Goal: Transaction & Acquisition: Download file/media

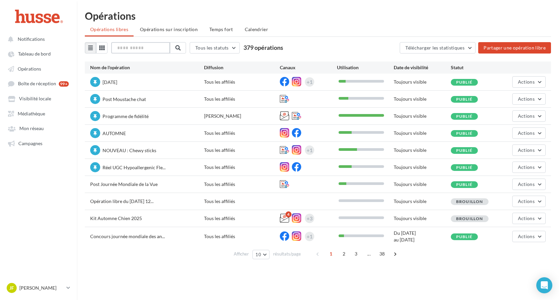
click at [128, 51] on input "text" at bounding box center [140, 47] width 59 height 11
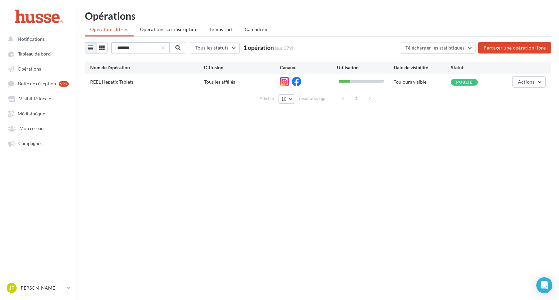
type input "*******"
click at [135, 80] on div "REEL Hepatic Tablets" at bounding box center [147, 83] width 114 height 8
click at [109, 82] on span "REEL Hepatic Tablets" at bounding box center [111, 82] width 43 height 6
click at [519, 83] on span "Actions" at bounding box center [526, 82] width 17 height 6
click at [512, 97] on button "Editer" at bounding box center [512, 97] width 67 height 17
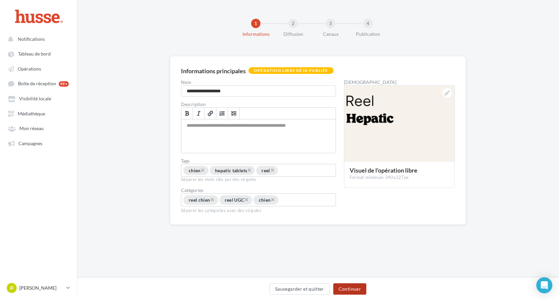
click at [348, 289] on button "Continuer" at bounding box center [349, 288] width 33 height 11
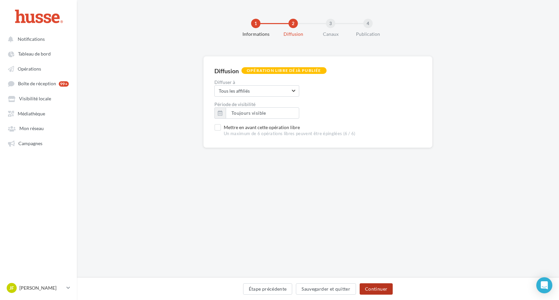
click at [380, 287] on button "Continuer" at bounding box center [376, 288] width 33 height 11
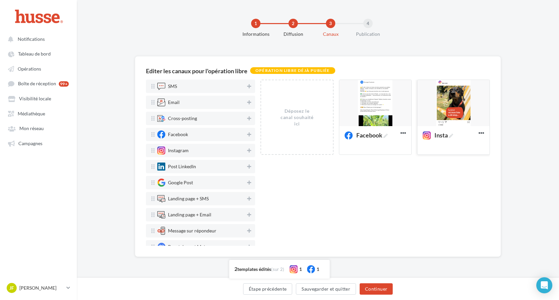
click at [458, 104] on div at bounding box center [454, 103] width 72 height 47
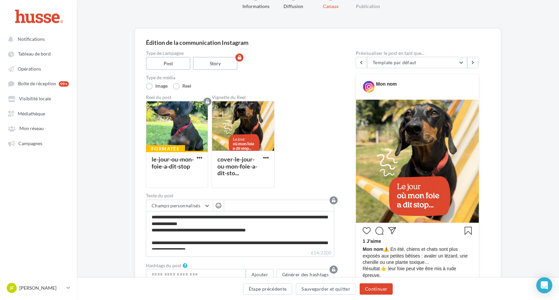
scroll to position [40, 0]
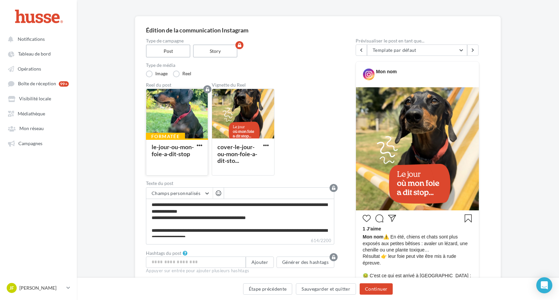
click at [203, 147] on button "button" at bounding box center [199, 145] width 8 height 6
click at [176, 124] on div at bounding box center [176, 114] width 61 height 50
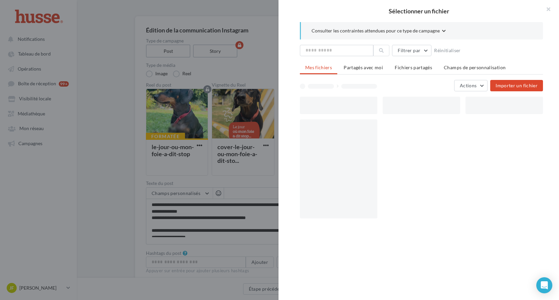
click at [182, 175] on div "Sélectionner un fichier Consulter les contraintes attendues pour ce type de cam…" at bounding box center [177, 175] width 62 height 0
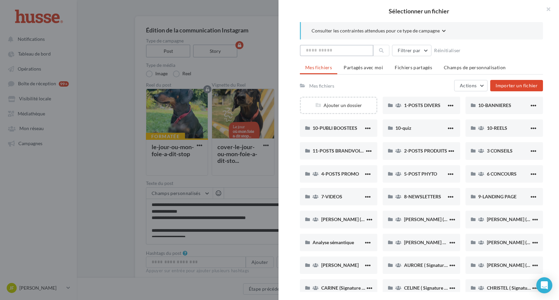
click at [357, 45] on input "text" at bounding box center [337, 50] width 74 height 11
type input "***"
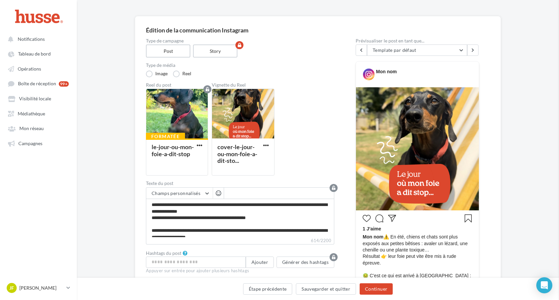
click at [53, 118] on link "Médiathèque" at bounding box center [38, 113] width 69 height 12
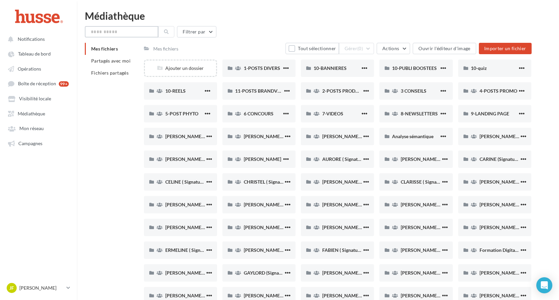
click at [129, 36] on input "text" at bounding box center [122, 31] width 74 height 11
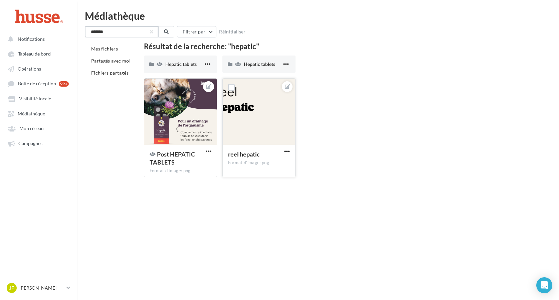
type input "*******"
click at [248, 115] on div at bounding box center [259, 112] width 73 height 67
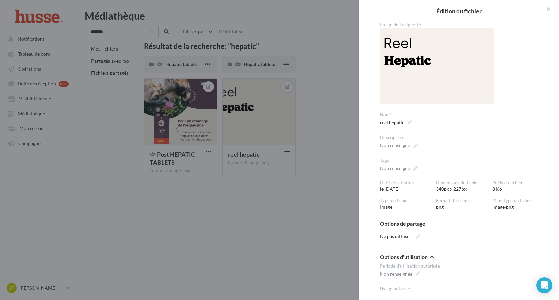
click at [337, 57] on div at bounding box center [279, 150] width 559 height 300
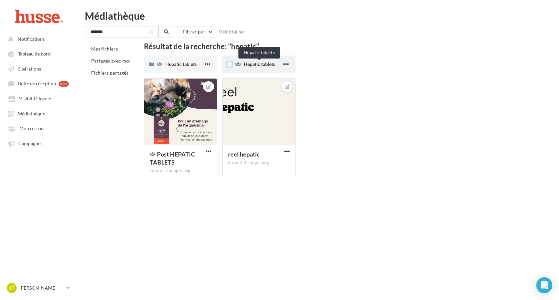
click at [253, 66] on span "Hepatic tablets" at bounding box center [259, 64] width 31 height 6
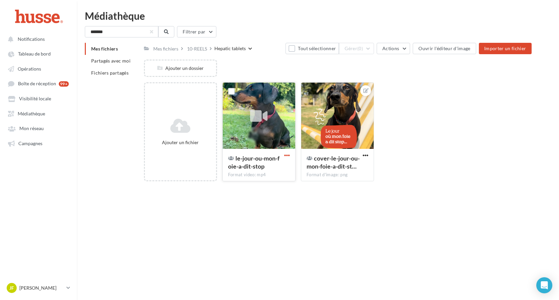
click at [287, 155] on span "button" at bounding box center [287, 155] width 6 height 6
click at [266, 184] on button "Télécharger" at bounding box center [254, 185] width 74 height 17
click at [153, 0] on html "Notifications Tableau de bord Opérations" at bounding box center [279, 150] width 559 height 300
